Goal: Information Seeking & Learning: Learn about a topic

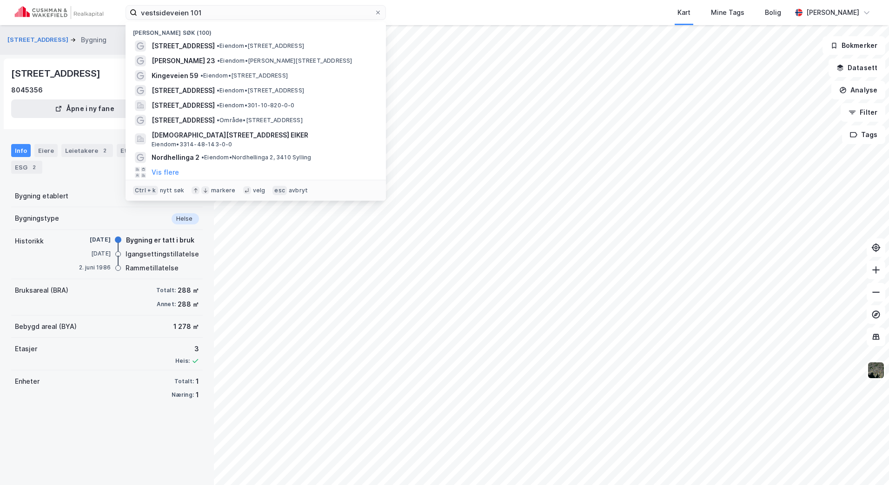
click at [93, 12] on div "vestsideveien 101 Nylige søk (100) Vestsideveien 101 • Eiendom • [STREET_ADDRES…" at bounding box center [444, 12] width 889 height 25
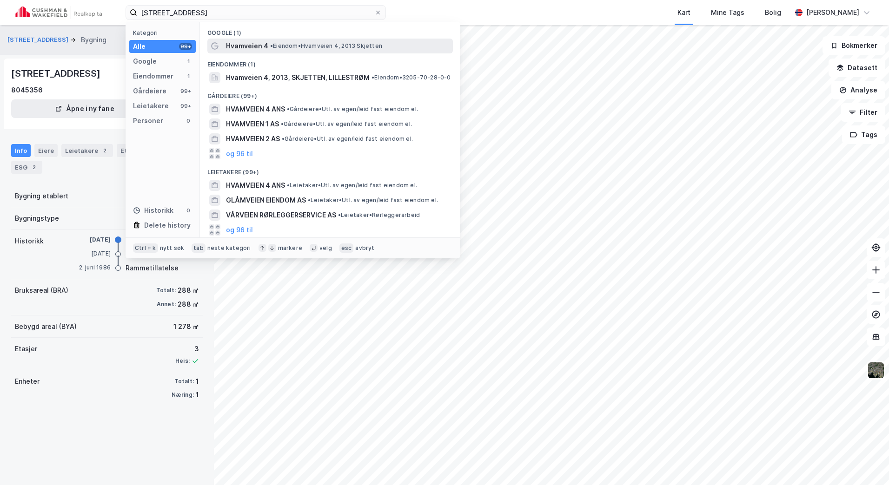
click at [253, 50] on span "Hvamveien 4" at bounding box center [247, 45] width 42 height 11
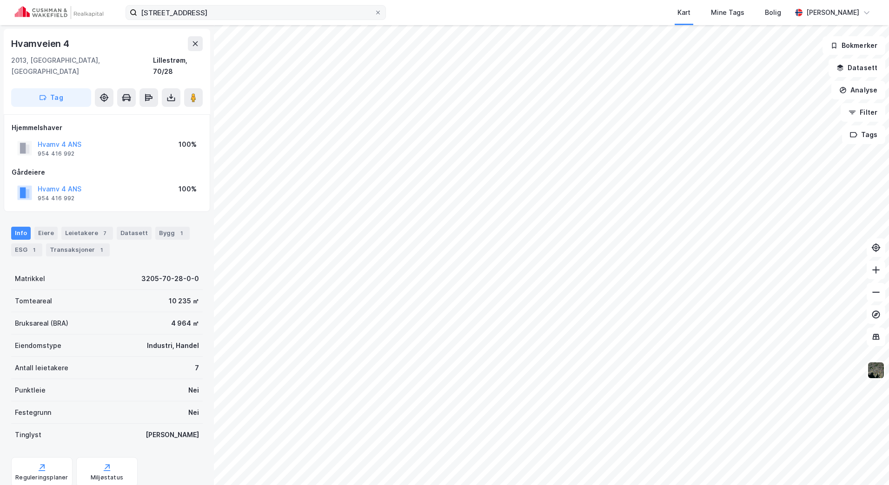
drag, startPoint x: 221, startPoint y: 20, endPoint x: 203, endPoint y: 18, distance: 18.2
click at [204, 18] on label "[STREET_ADDRESS]" at bounding box center [256, 12] width 260 height 15
click at [204, 18] on input "[STREET_ADDRESS]" at bounding box center [255, 13] width 237 height 14
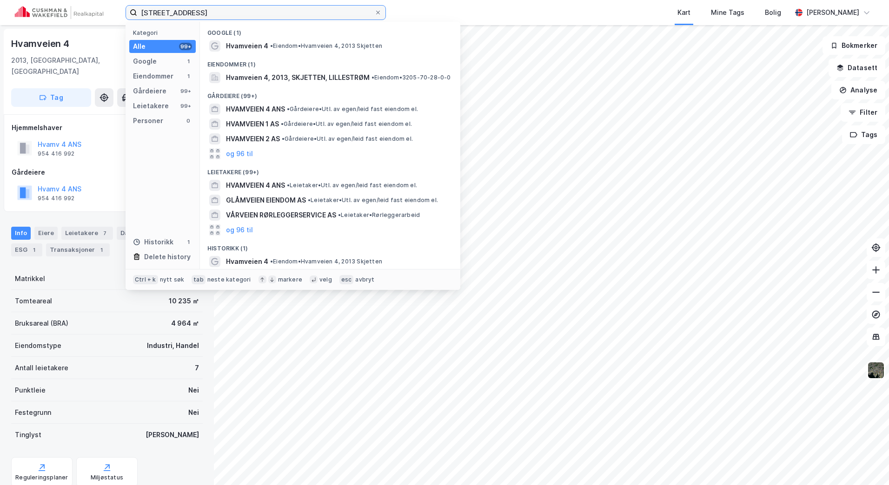
drag, startPoint x: 208, startPoint y: 12, endPoint x: 79, endPoint y: 18, distance: 129.4
click at [81, 18] on div "hvamveien 4 Kategori Alle 99+ Google 1 Eiendommer 1 Gårdeiere 99+ Leietakere 99…" at bounding box center [444, 12] width 889 height 25
paste input "[PERSON_NAME] [STREET_ADDRESS]"
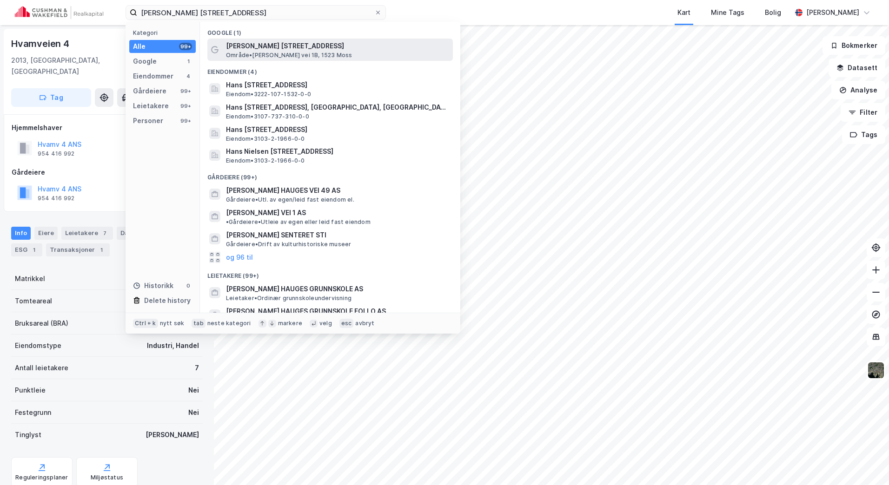
click at [268, 40] on span "[PERSON_NAME] [STREET_ADDRESS]" at bounding box center [337, 45] width 223 height 11
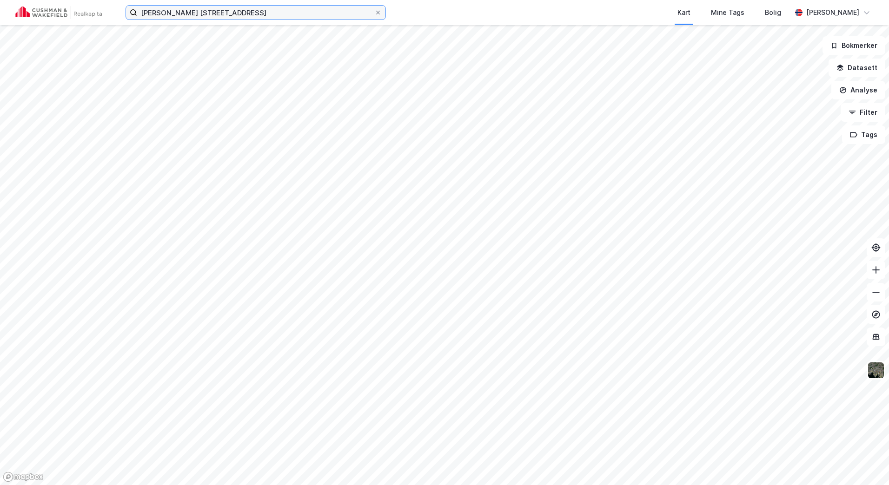
click at [281, 9] on input "[PERSON_NAME] [STREET_ADDRESS]" at bounding box center [255, 13] width 237 height 14
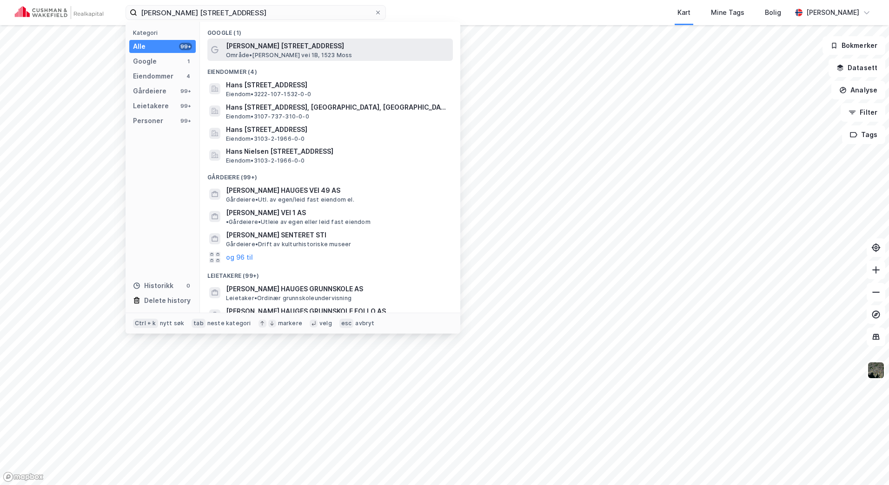
click at [282, 50] on span "[PERSON_NAME] [STREET_ADDRESS]" at bounding box center [337, 45] width 223 height 11
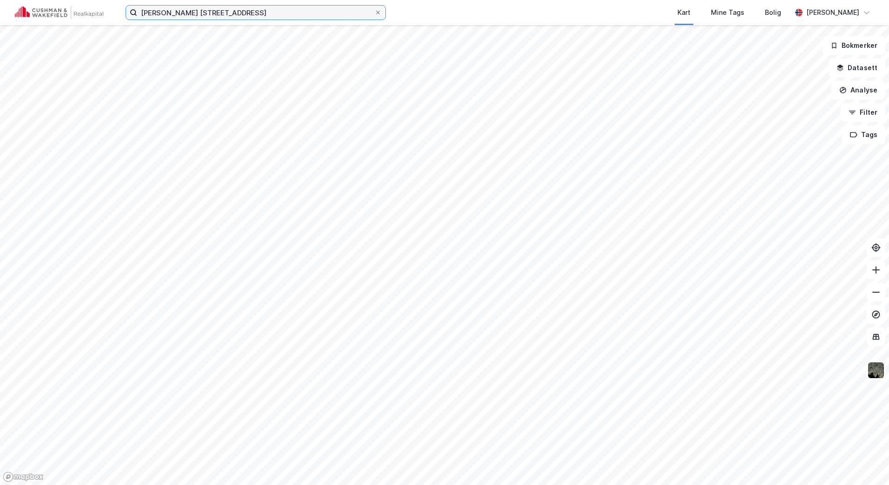
click at [259, 9] on input "[PERSON_NAME] [STREET_ADDRESS]" at bounding box center [255, 13] width 237 height 14
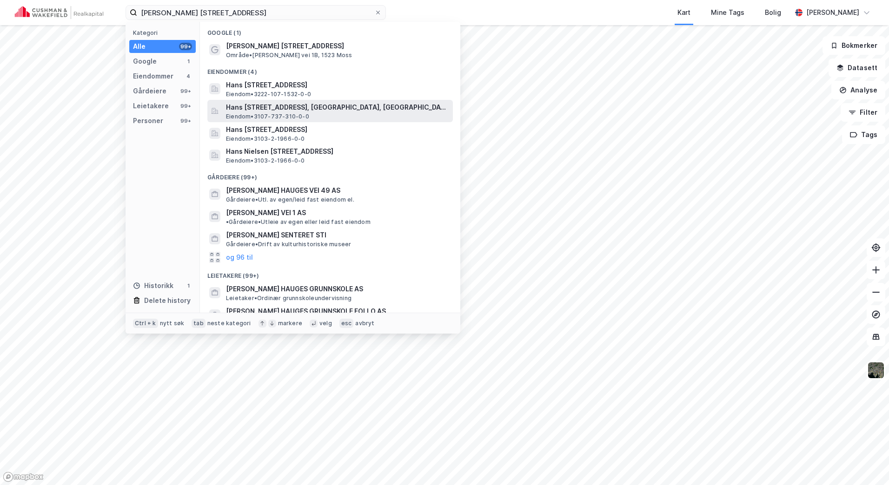
click at [373, 110] on span "Hans [STREET_ADDRESS], [GEOGRAPHIC_DATA], [GEOGRAPHIC_DATA]" at bounding box center [337, 107] width 223 height 11
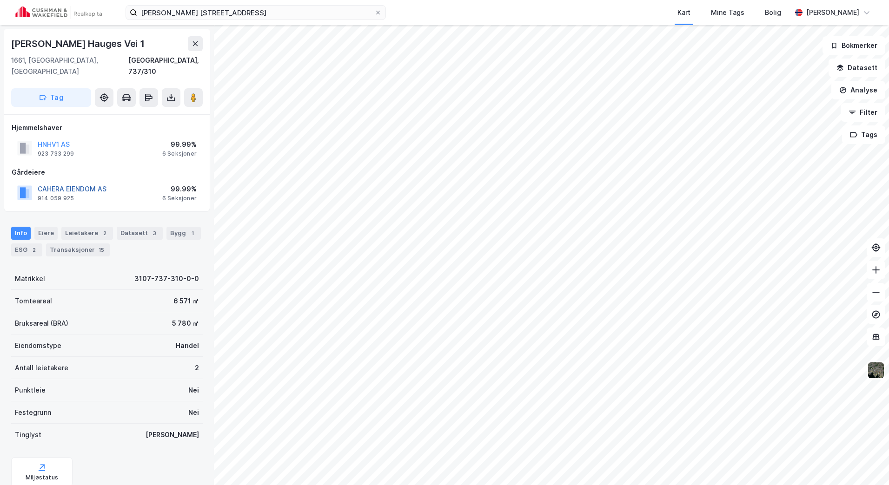
click at [0, 0] on button "CAHERA EIENDOM AS" at bounding box center [0, 0] width 0 height 0
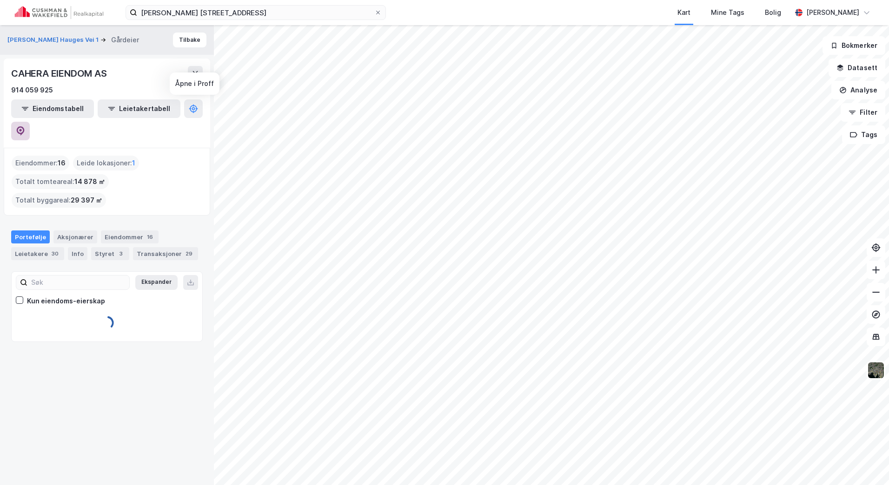
click at [30, 122] on button at bounding box center [20, 131] width 19 height 19
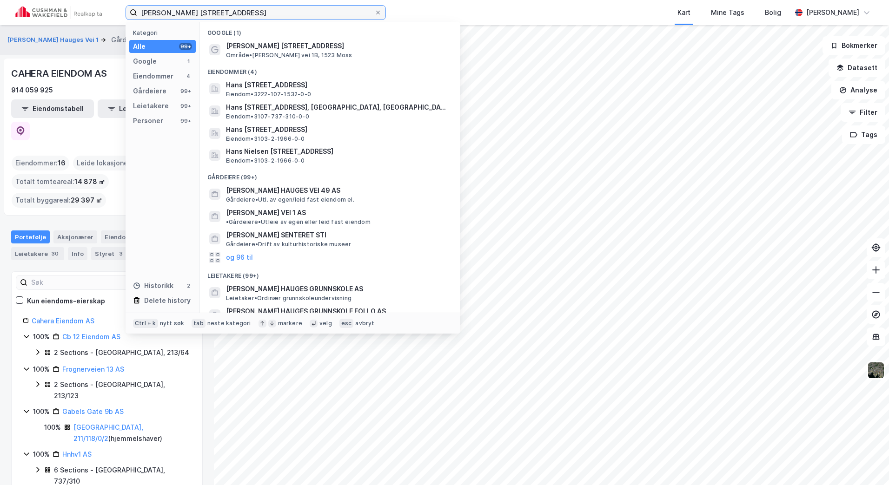
drag, startPoint x: 232, startPoint y: 11, endPoint x: 24, endPoint y: 13, distance: 207.8
click at [22, 16] on div "[PERSON_NAME] vei 1 Kategori Alle 99+ Google 1 Eiendommer 4 Gårdeiere 99+ Leiet…" at bounding box center [444, 12] width 889 height 25
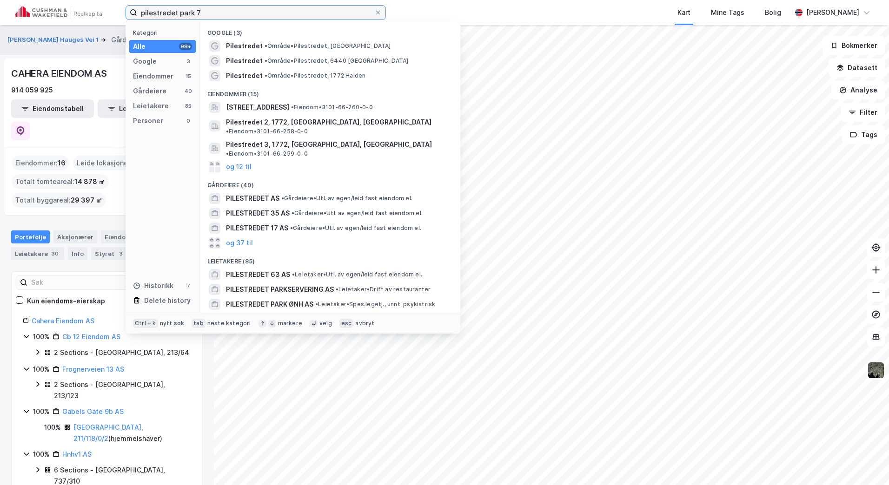
type input "pilestredet park 7"
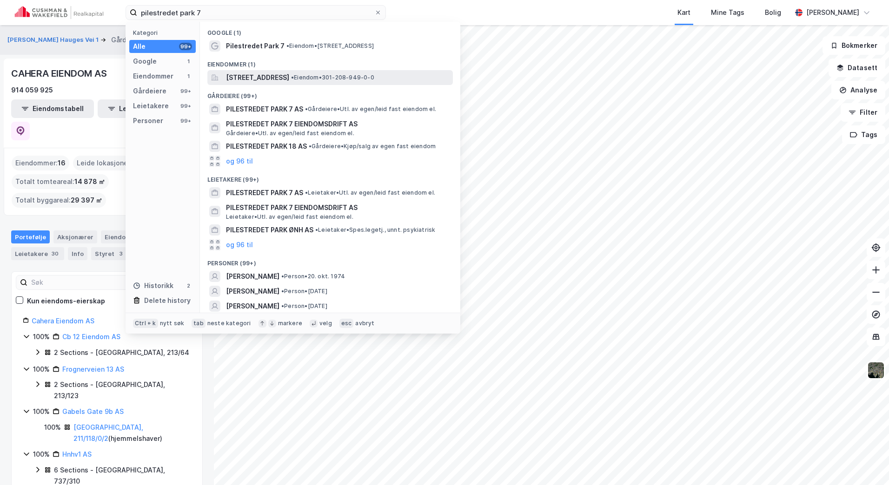
click at [243, 81] on span "[STREET_ADDRESS]" at bounding box center [257, 77] width 63 height 11
